Goal: Transaction & Acquisition: Purchase product/service

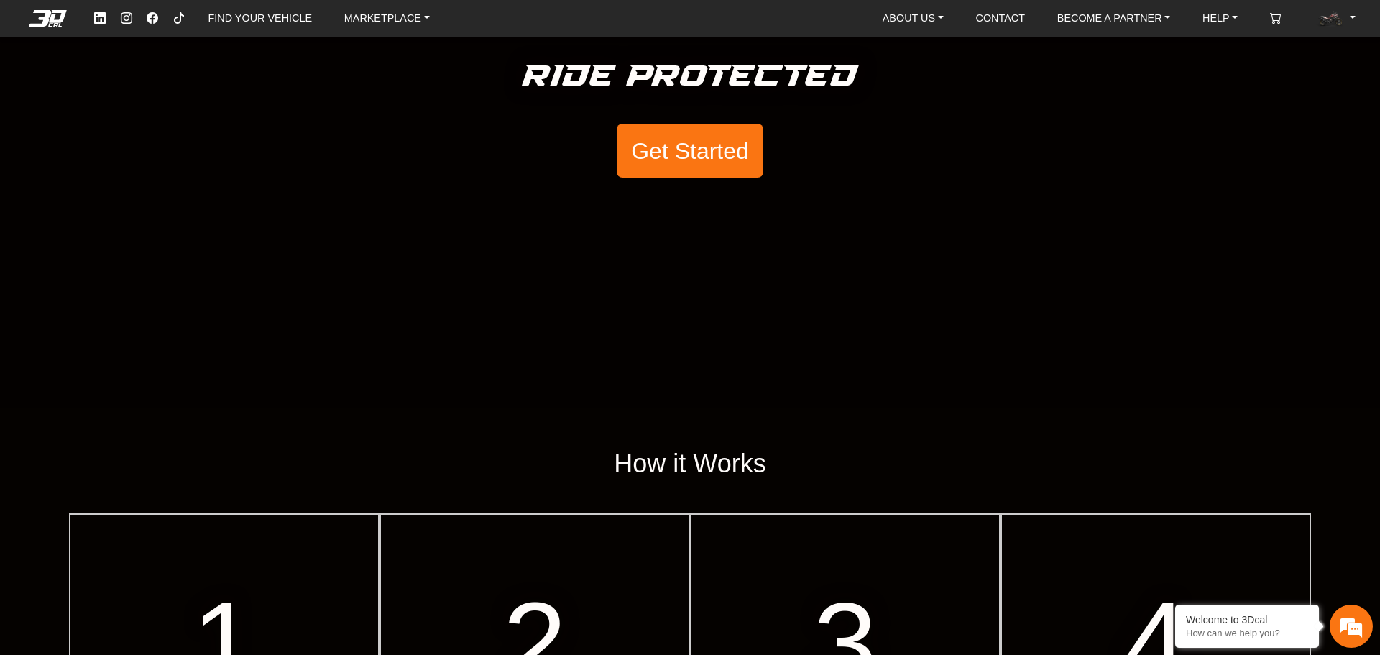
scroll to position [288, 0]
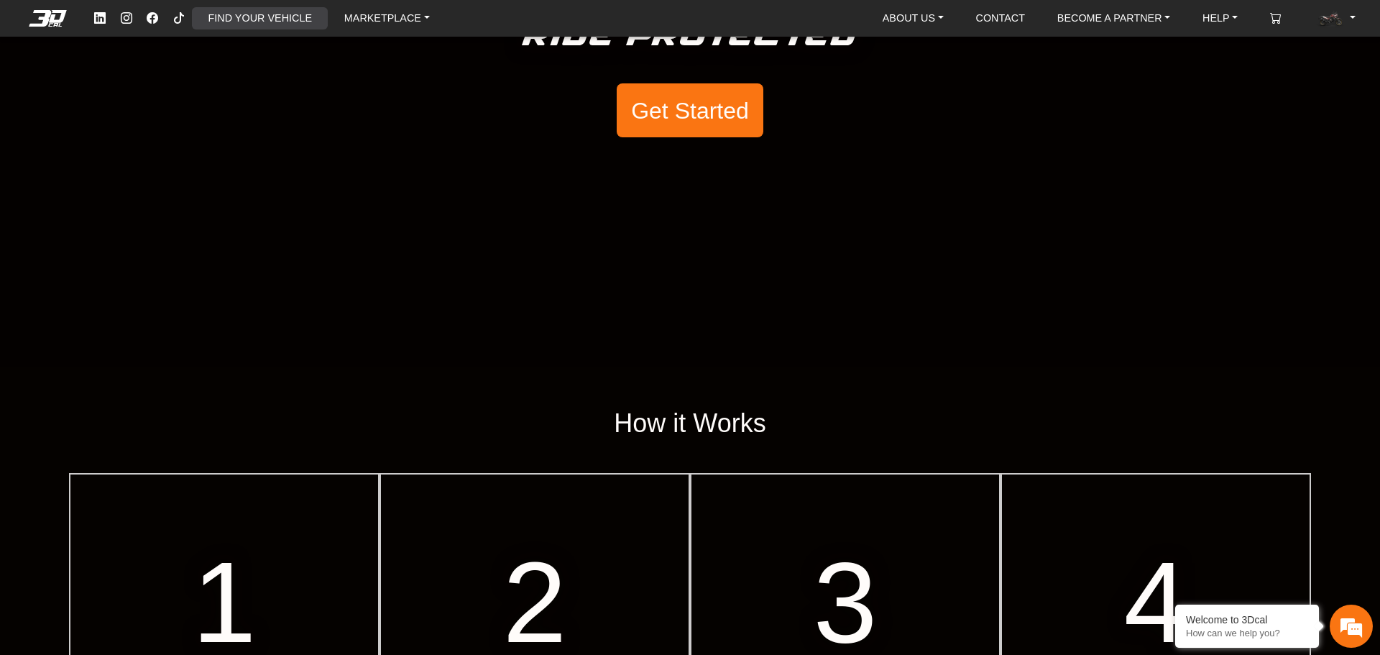
click at [308, 18] on link "FIND YOUR VEHICLE" at bounding box center [260, 18] width 115 height 22
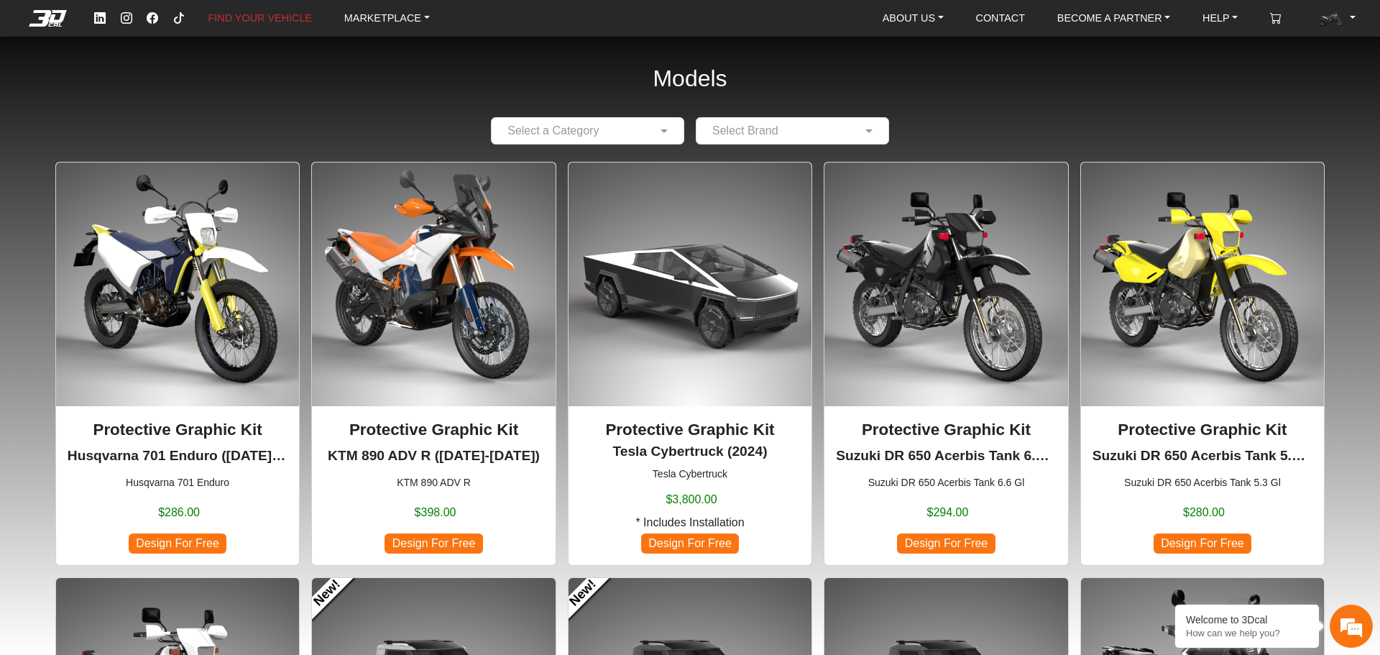
click at [736, 431] on p "Protective Graphic Kit" at bounding box center [690, 430] width 220 height 24
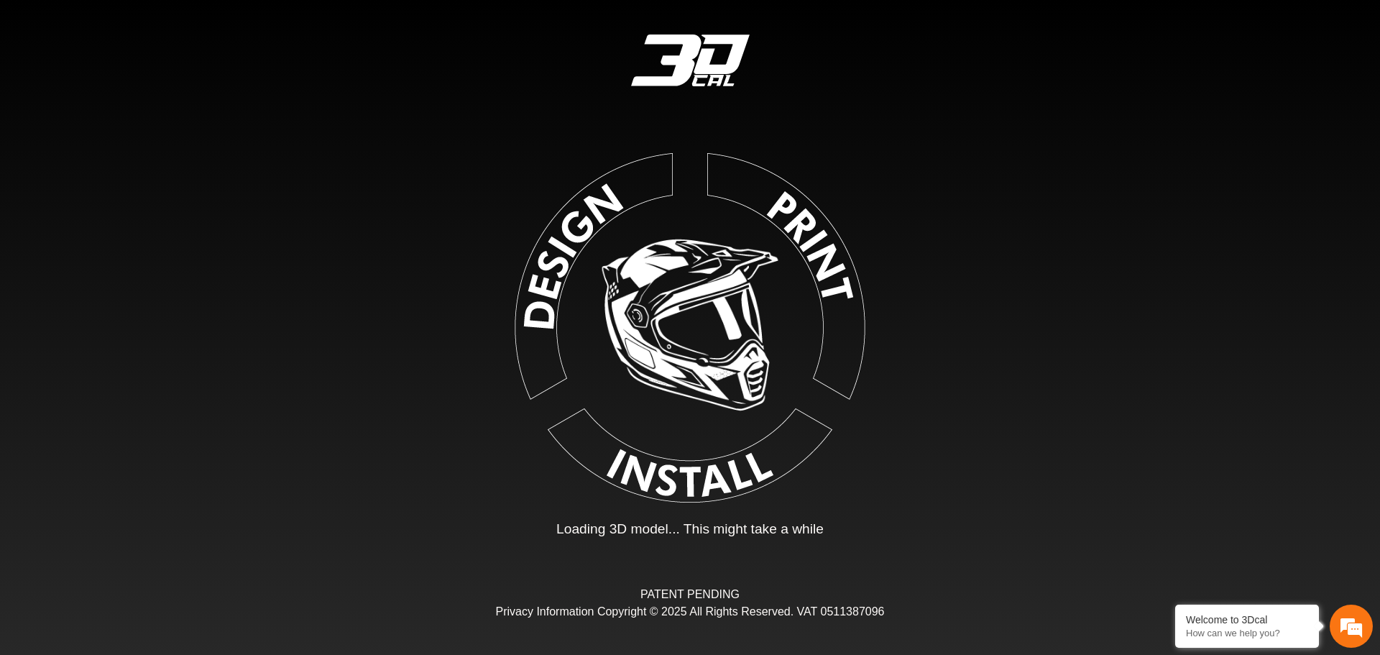
type input "*"
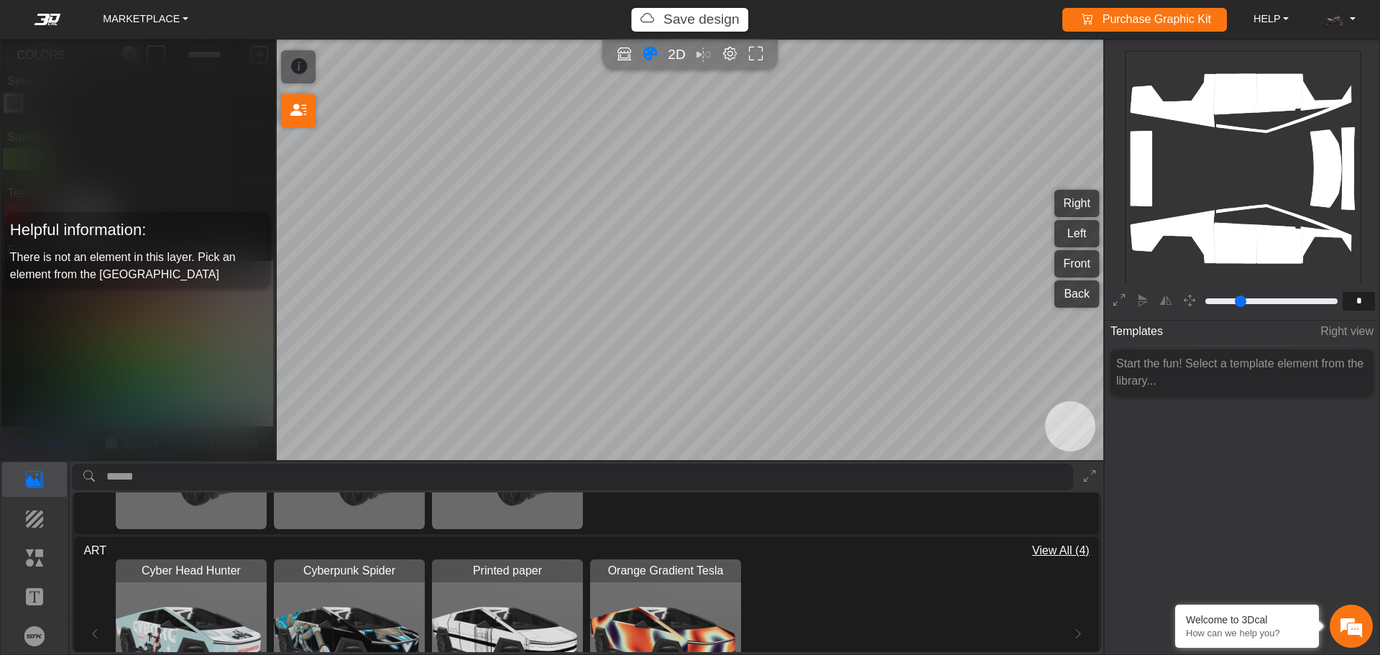
scroll to position [1582, 0]
click at [334, 603] on img "View Cyberpunk Spider" at bounding box center [349, 633] width 151 height 151
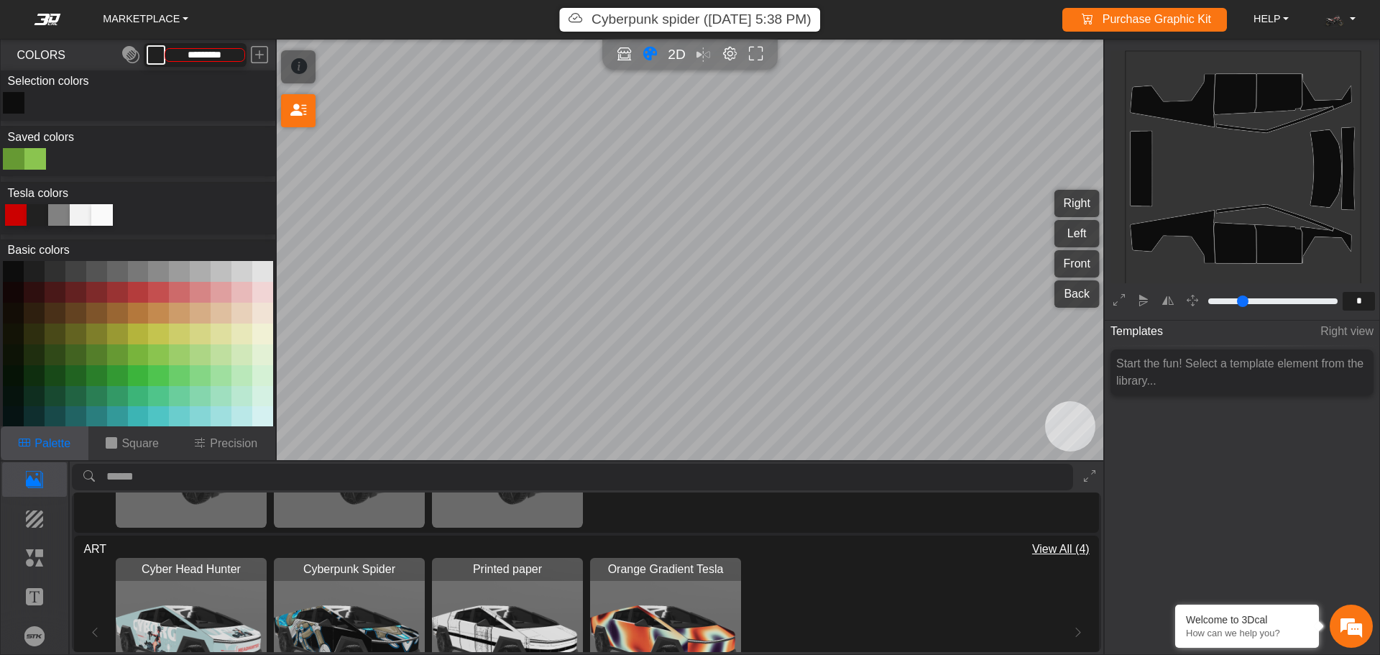
type input "*********"
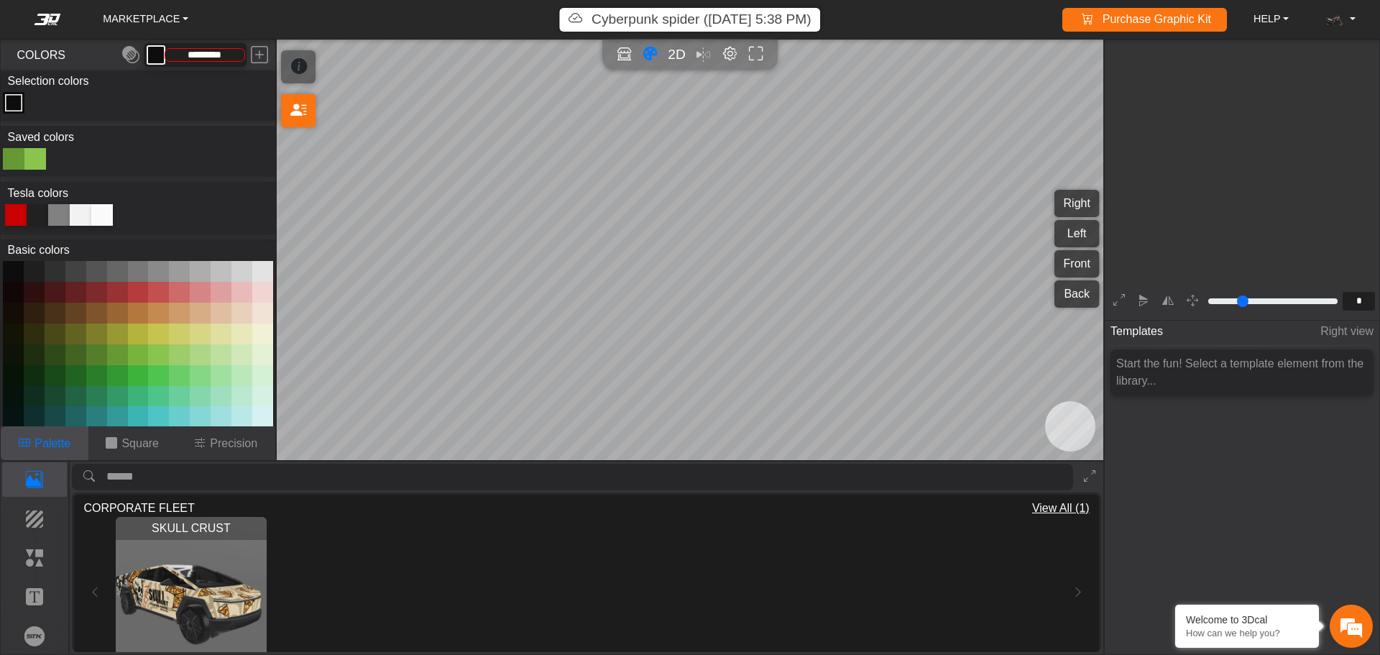
scroll to position [237, 222]
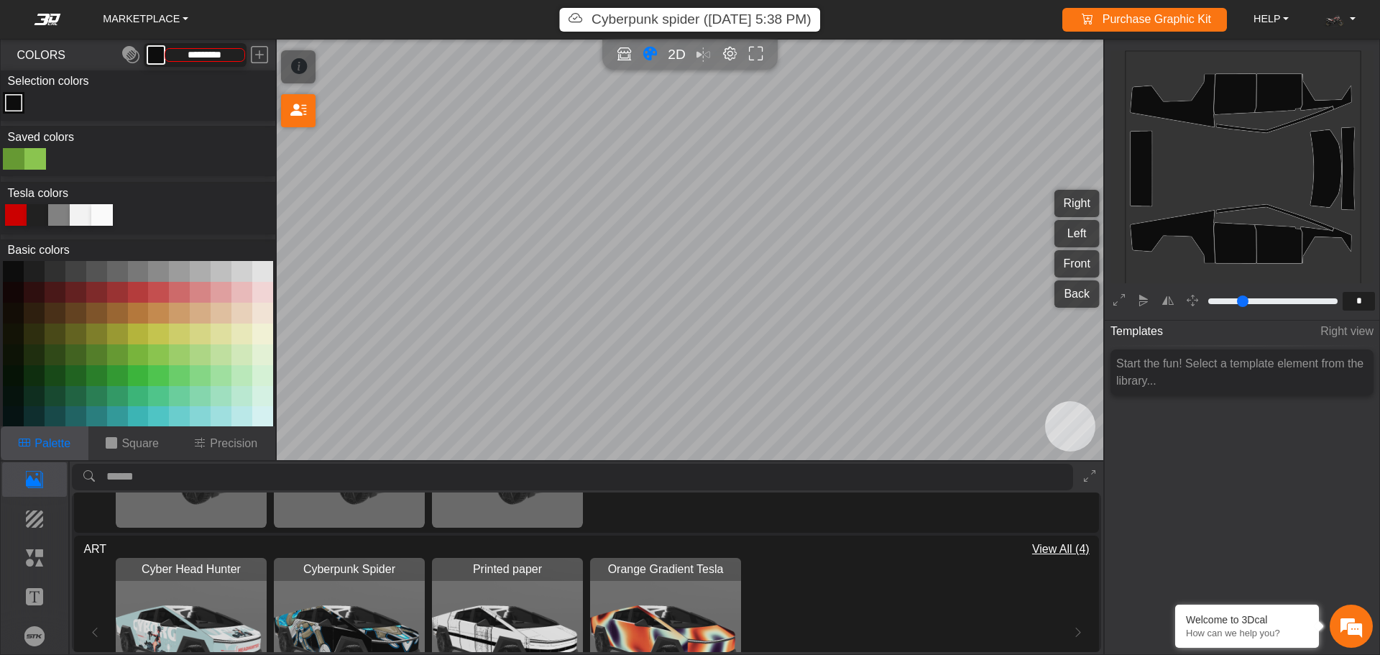
click at [52, 27] on div "MARKETPLACE Cyberpunk spider (3/29/25, 5:38 PM) Purchase Graphic Kit Purchase! …" at bounding box center [690, 20] width 1380 height 24
click at [47, 17] on em at bounding box center [48, 20] width 58 height 12
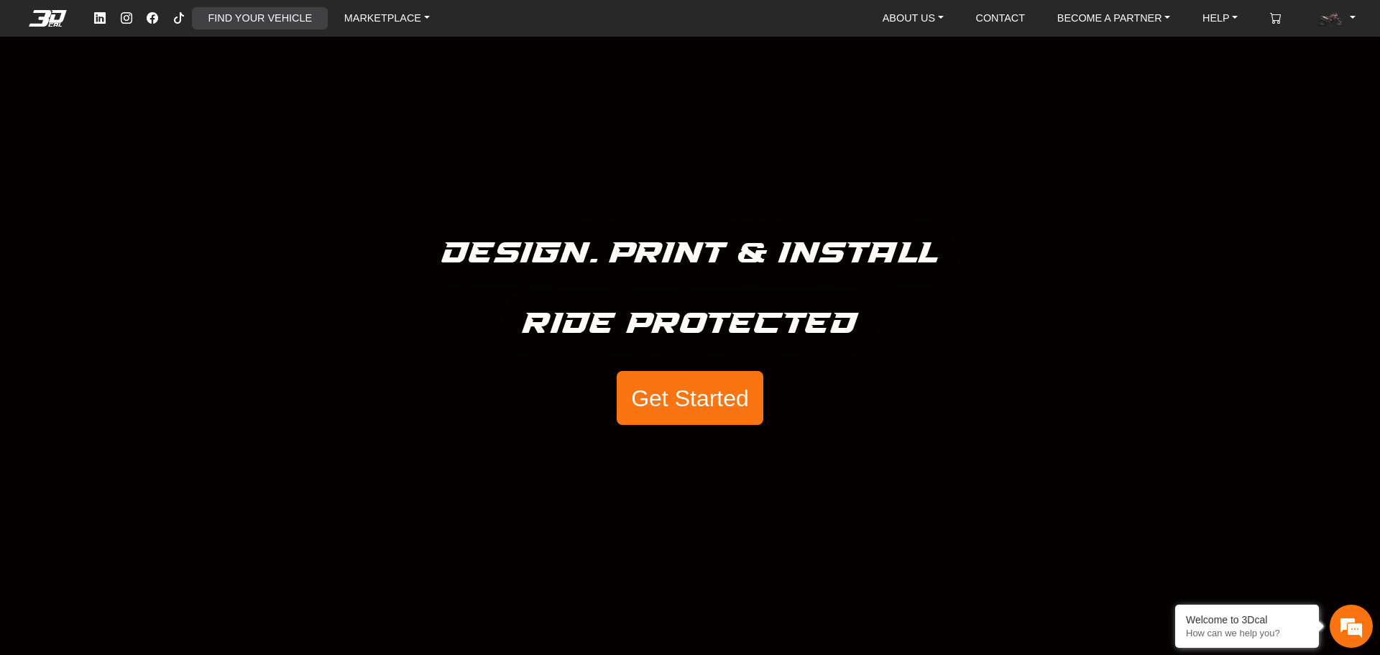
click at [286, 13] on link "FIND YOUR VEHICLE" at bounding box center [260, 18] width 115 height 22
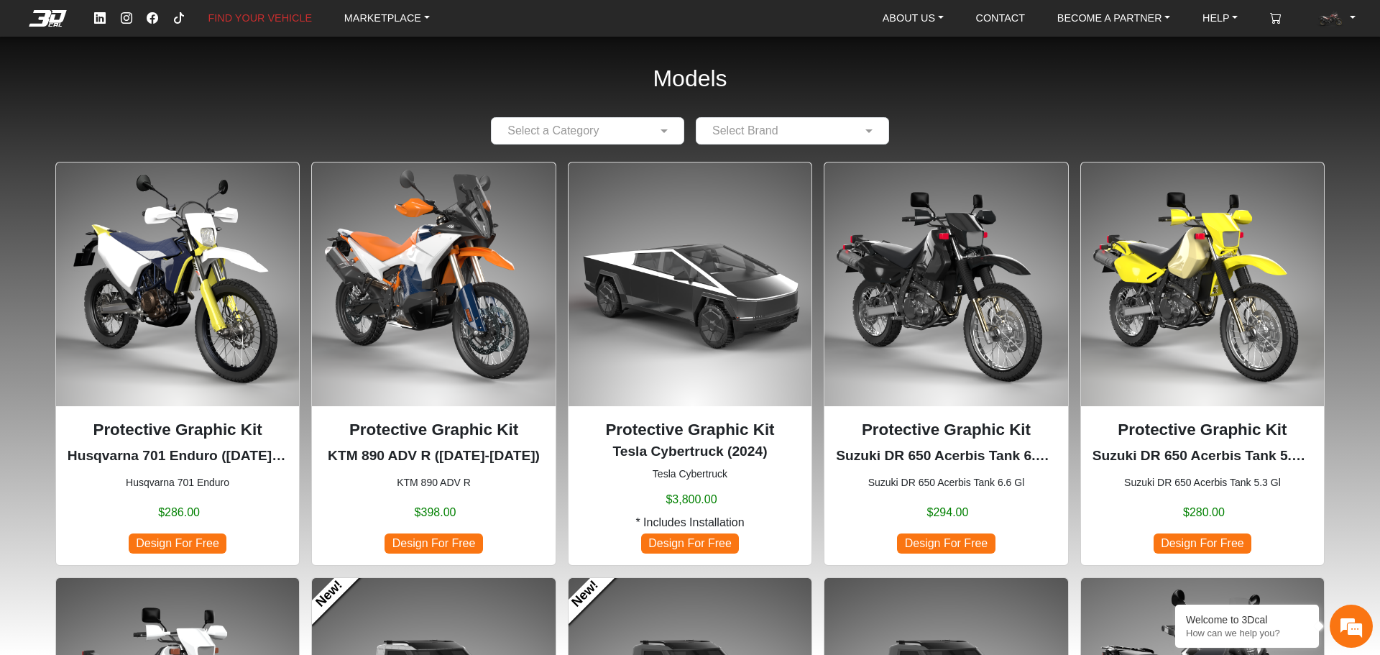
click at [669, 303] on img at bounding box center [690, 283] width 243 height 243
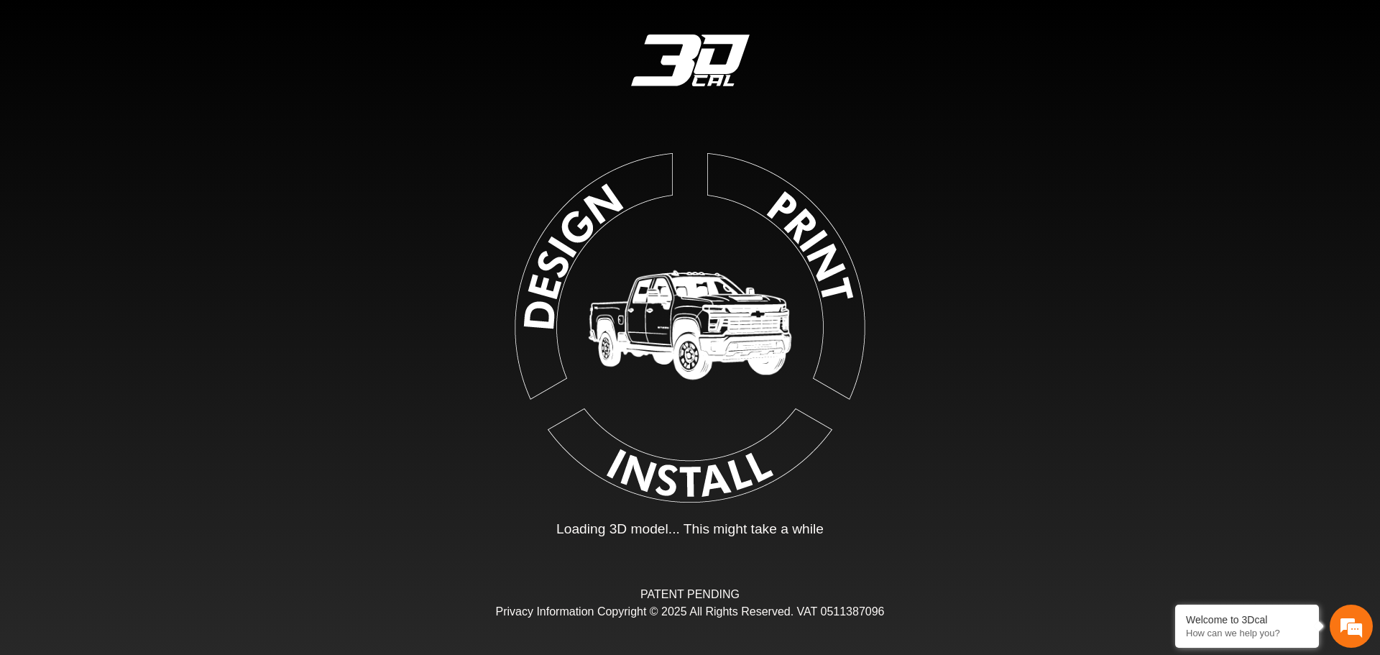
type input "*"
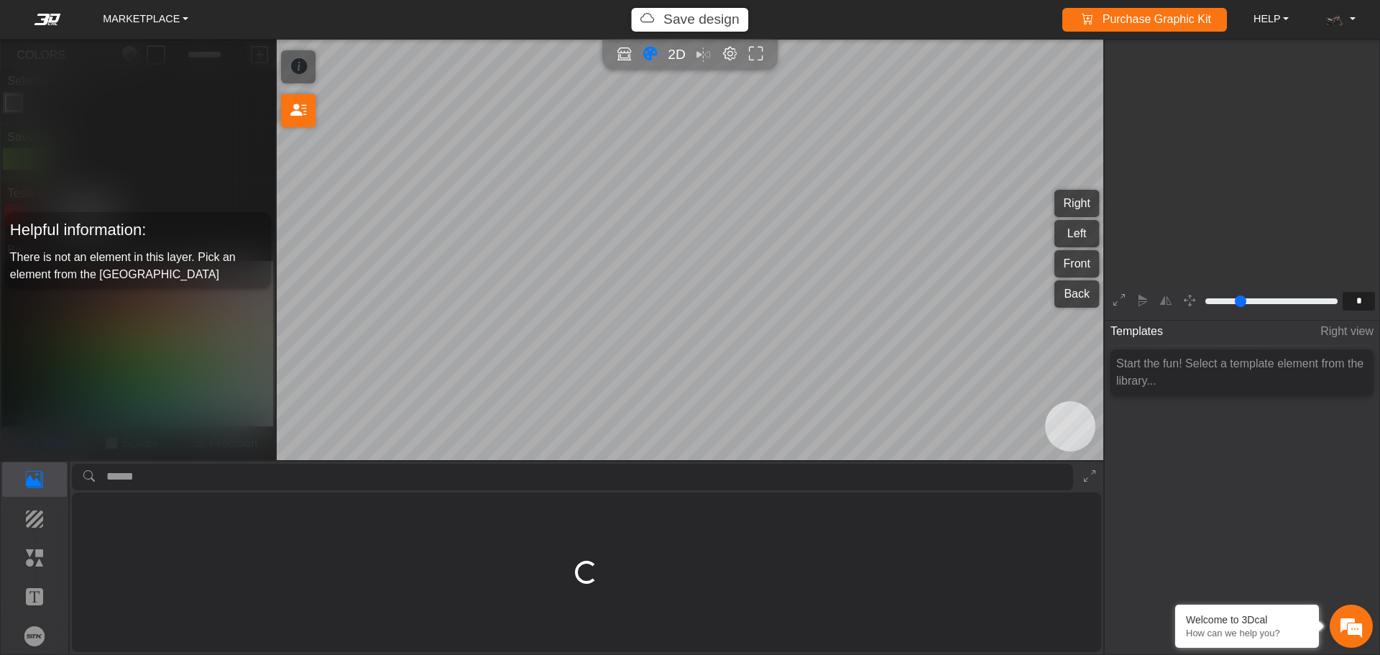
scroll to position [237, 222]
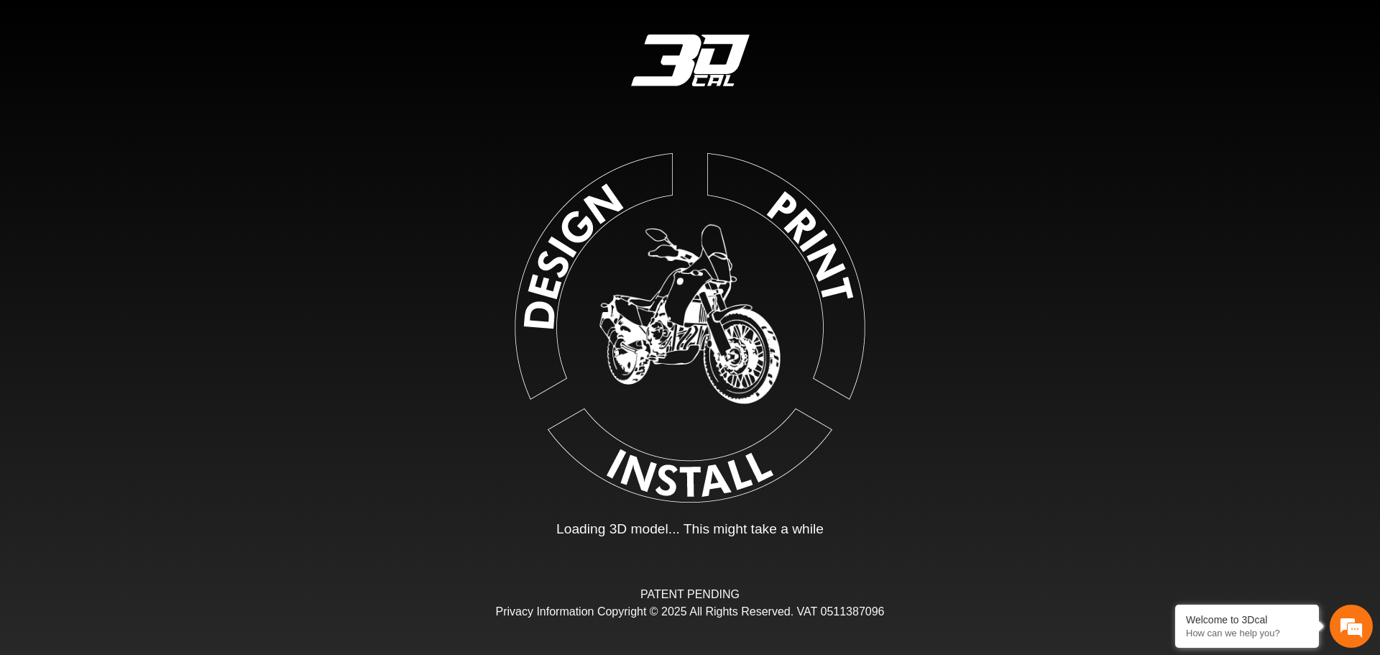
type input "*"
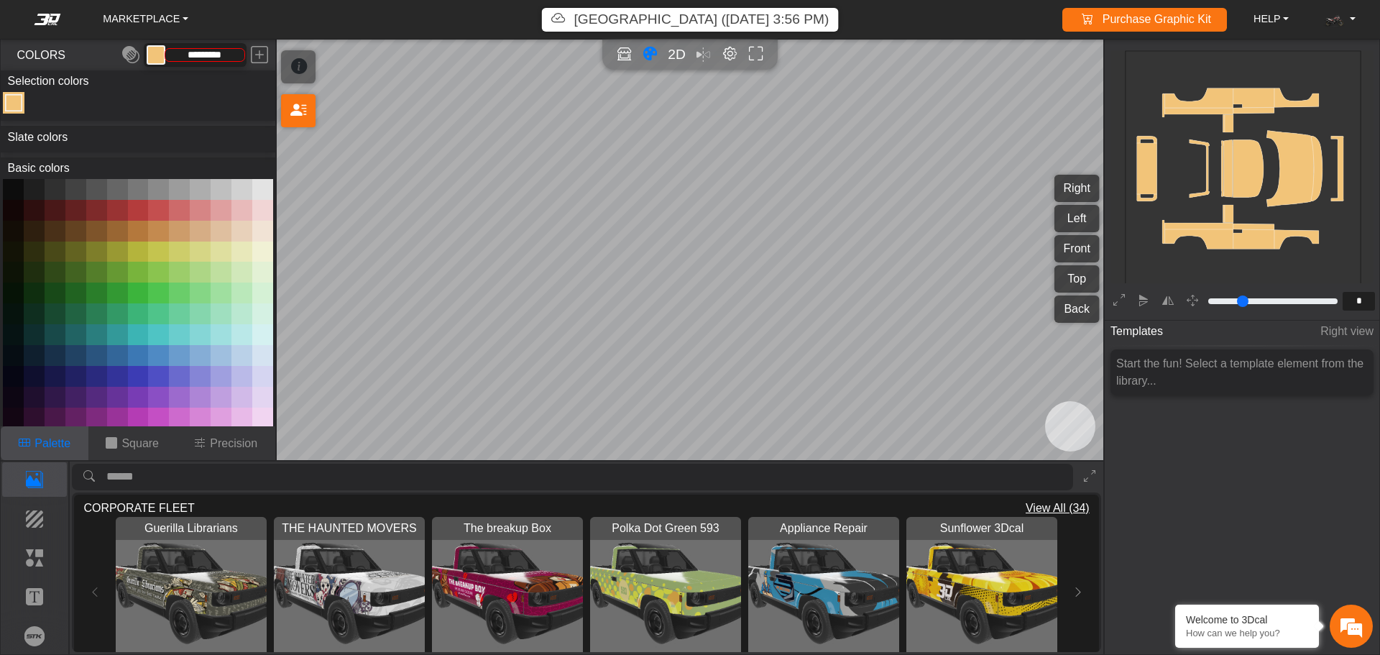
type input "*********"
